Goal: Task Accomplishment & Management: Use online tool/utility

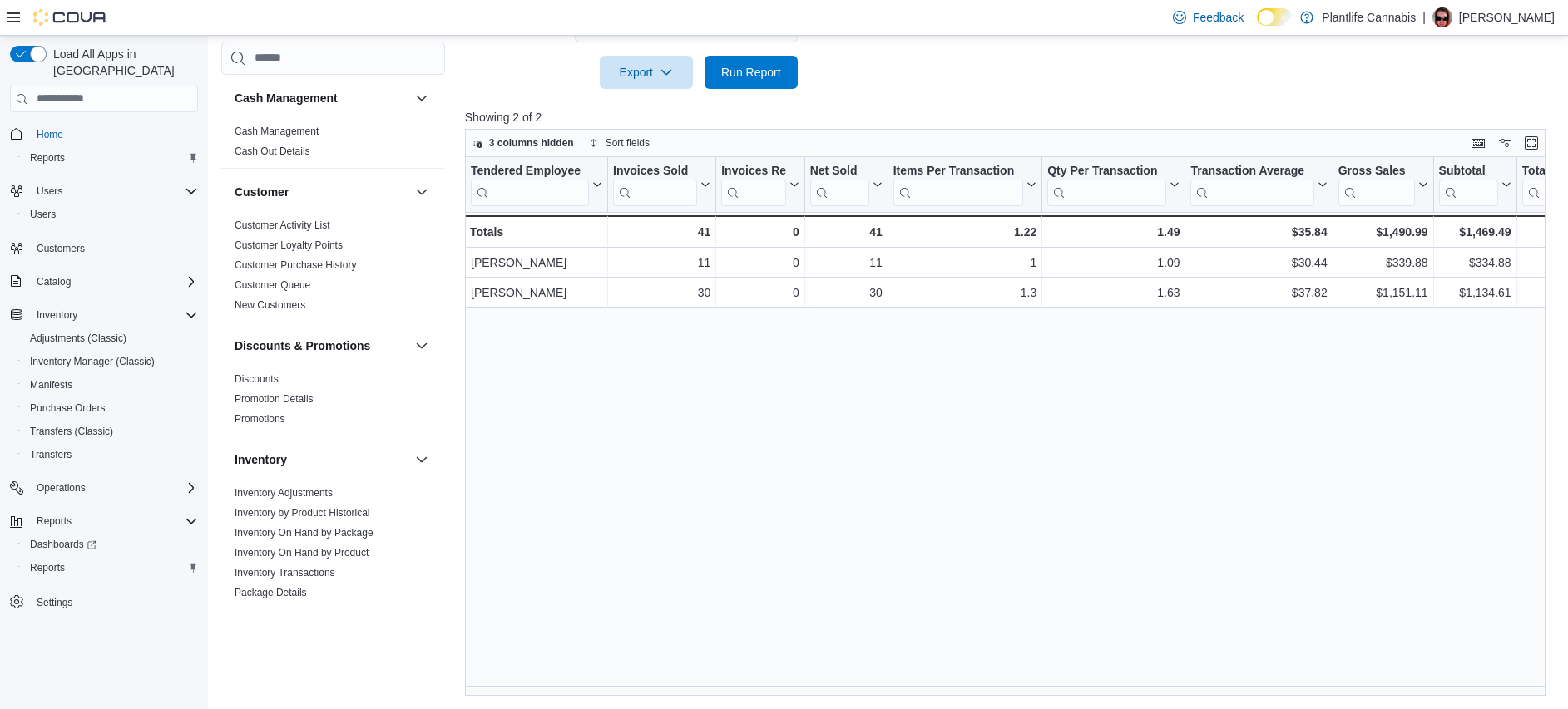
scroll to position [882, 0]
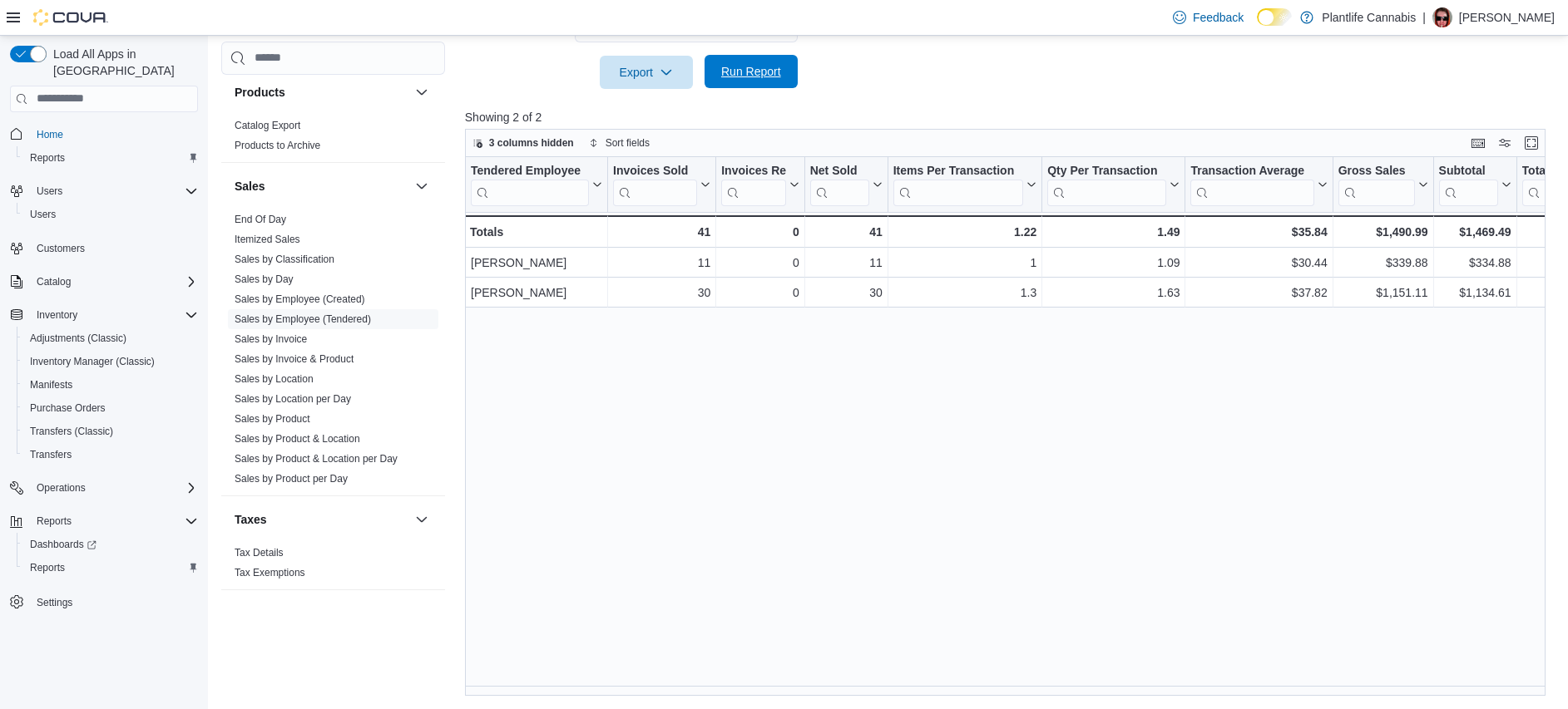
click at [757, 83] on span "Run Report" at bounding box center [751, 71] width 73 height 33
click at [706, 423] on div "Tendered Employee Click to view column header actions Invoices Sold Click to vi…" at bounding box center [1009, 426] width 1091 height 538
click at [699, 365] on div "Tendered Employee Click to view column header actions Invoices Sold Click to vi…" at bounding box center [1009, 426] width 1091 height 538
click at [724, 391] on div "Tendered Employee Click to view column header actions Invoices Sold Click to vi…" at bounding box center [1009, 426] width 1091 height 538
click at [897, 406] on div "Tendered Employee Click to view column header actions Invoices Sold Click to vi…" at bounding box center [1009, 426] width 1091 height 538
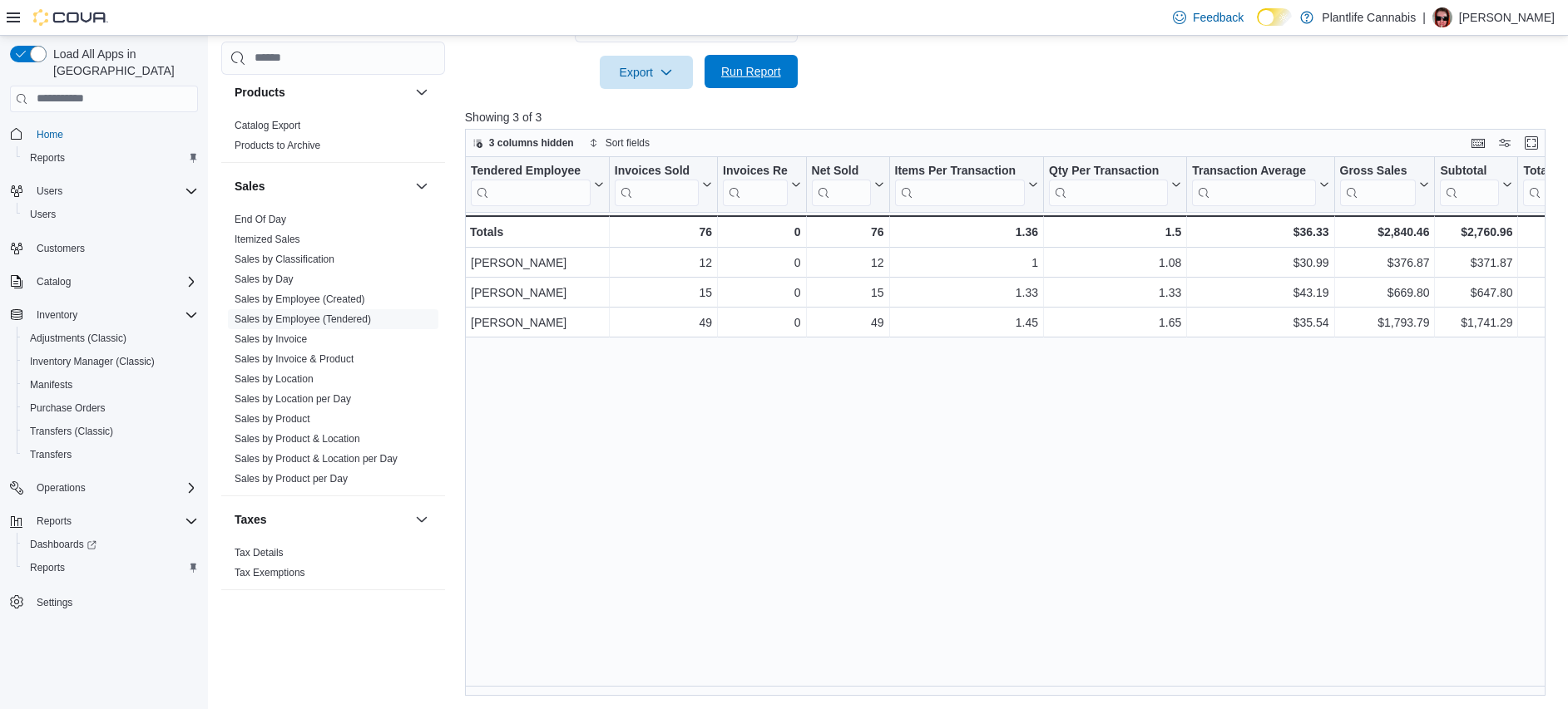
click at [761, 82] on span "Run Report" at bounding box center [751, 71] width 73 height 33
click at [778, 450] on div "Tendered Employee Click to view column header actions Invoices Sold Click to vi…" at bounding box center [1009, 426] width 1091 height 538
click at [758, 71] on span "Run Report" at bounding box center [751, 71] width 60 height 16
click at [749, 70] on span "Run Report" at bounding box center [751, 71] width 60 height 16
click at [756, 77] on span "Run Report" at bounding box center [751, 71] width 60 height 16
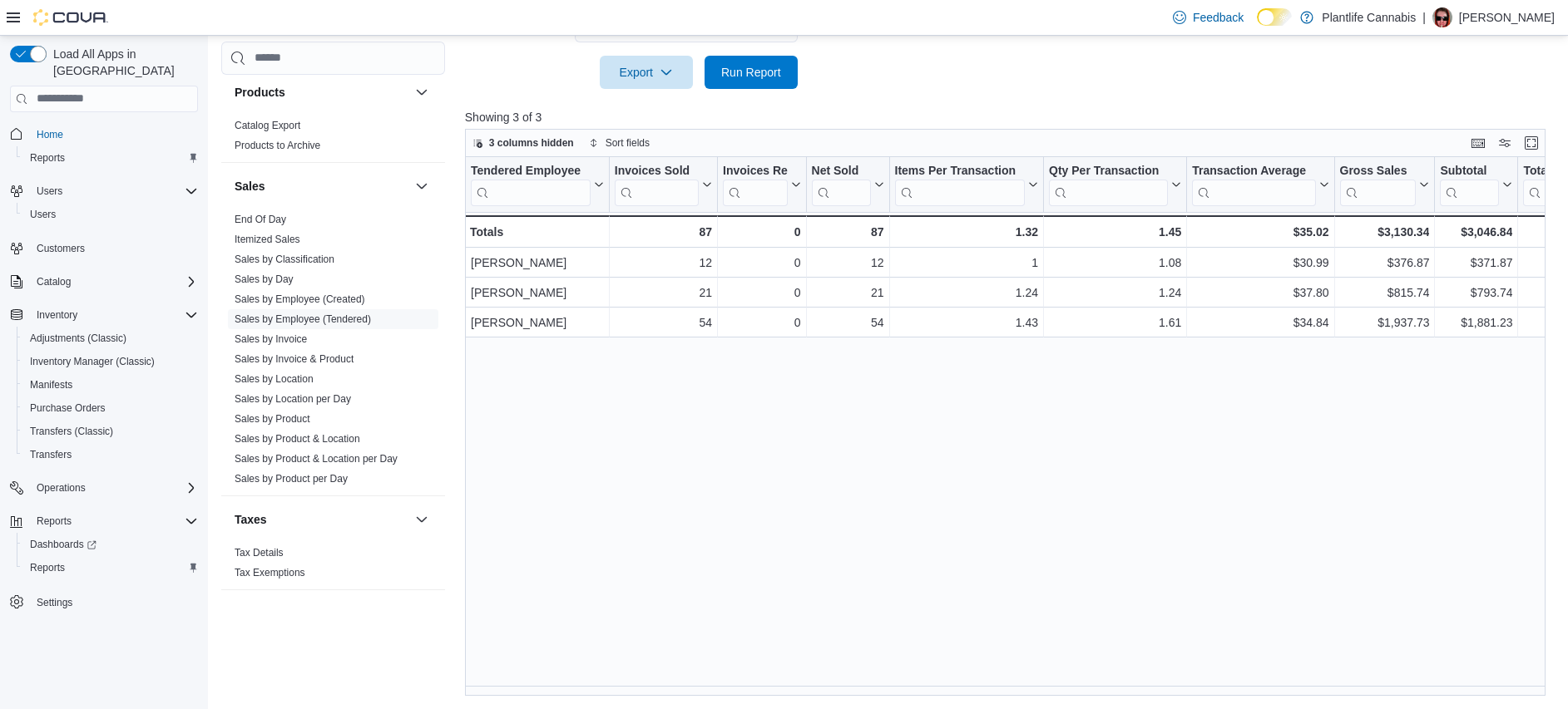
click at [736, 372] on div "Tendered Employee Click to view column header actions Invoices Sold Click to vi…" at bounding box center [1009, 426] width 1091 height 538
click at [761, 68] on span "Run Report" at bounding box center [751, 71] width 60 height 16
click at [869, 396] on div "Tendered Employee Click to view column header actions Invoices Sold Click to vi…" at bounding box center [1009, 426] width 1091 height 538
click at [1079, 424] on div "Tendered Employee Click to view column header actions Invoices Sold Click to vi…" at bounding box center [1009, 426] width 1091 height 538
click at [768, 77] on span "Run Report" at bounding box center [751, 71] width 60 height 16
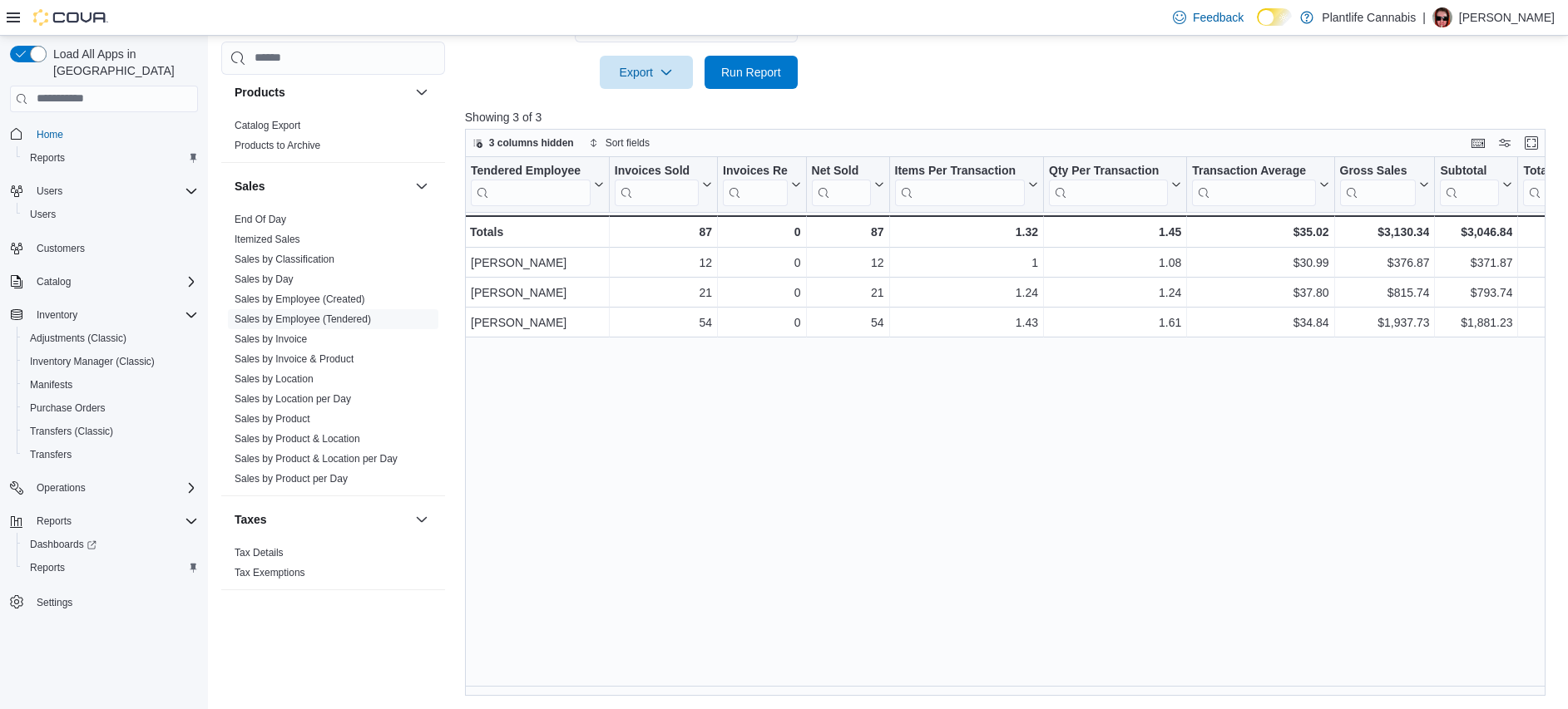
click at [794, 423] on div "Tendered Employee Click to view column header actions Invoices Sold Click to vi…" at bounding box center [1009, 426] width 1091 height 538
click at [788, 422] on div "Tendered Employee Click to view column header actions Invoices Sold Click to vi…" at bounding box center [1009, 426] width 1091 height 538
click at [766, 78] on span "Run Report" at bounding box center [751, 71] width 60 height 16
click at [825, 468] on div "Tendered Employee Click to view column header actions Invoices Sold Click to vi…" at bounding box center [1009, 426] width 1091 height 538
drag, startPoint x: 753, startPoint y: 83, endPoint x: 787, endPoint y: 152, distance: 76.9
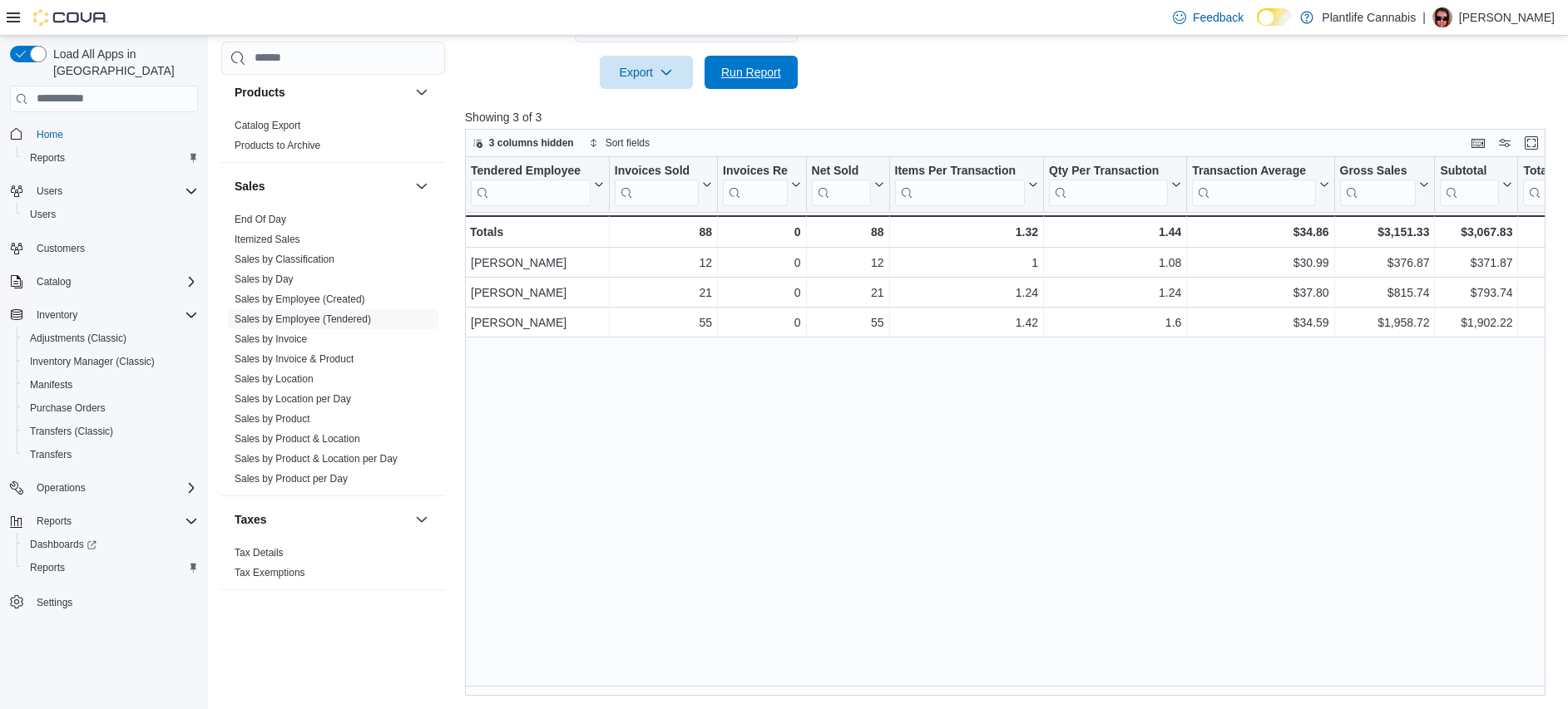
click at [753, 83] on span "Run Report" at bounding box center [751, 72] width 73 height 33
click at [813, 445] on div "Tendered Employee Click to view column header actions Invoices Sold Click to vi…" at bounding box center [1009, 426] width 1091 height 538
